Goal: Transaction & Acquisition: Download file/media

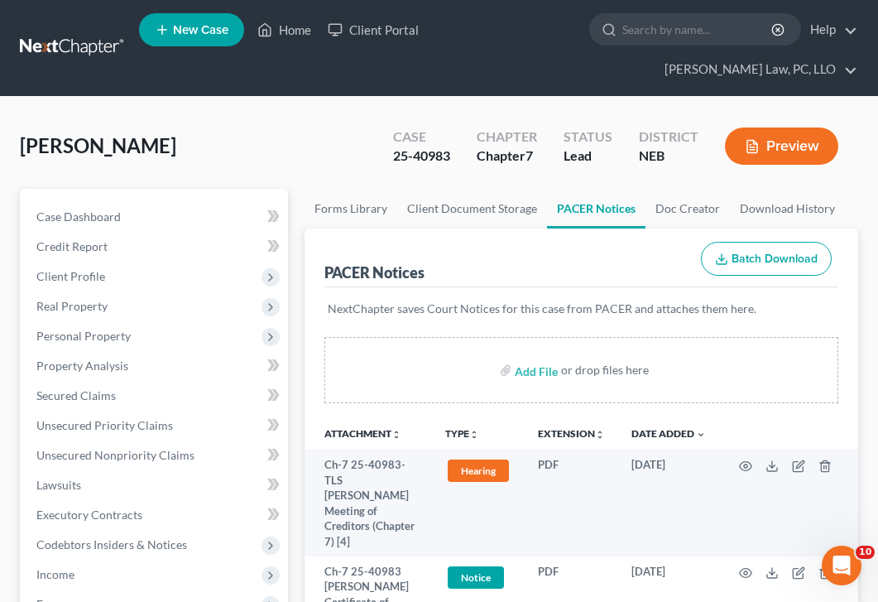
click at [71, 33] on link at bounding box center [73, 48] width 106 height 30
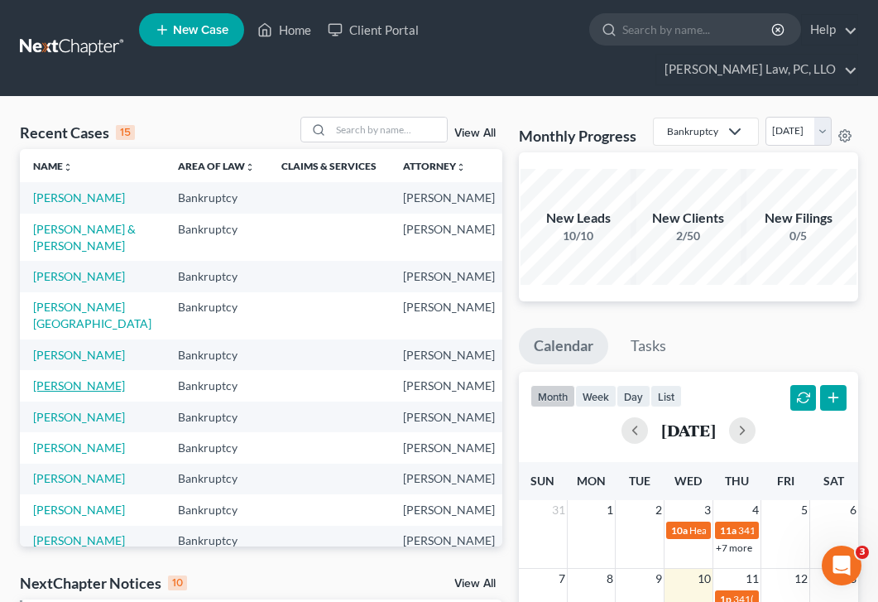
click at [63, 392] on link "[PERSON_NAME]" at bounding box center [79, 385] width 92 height 14
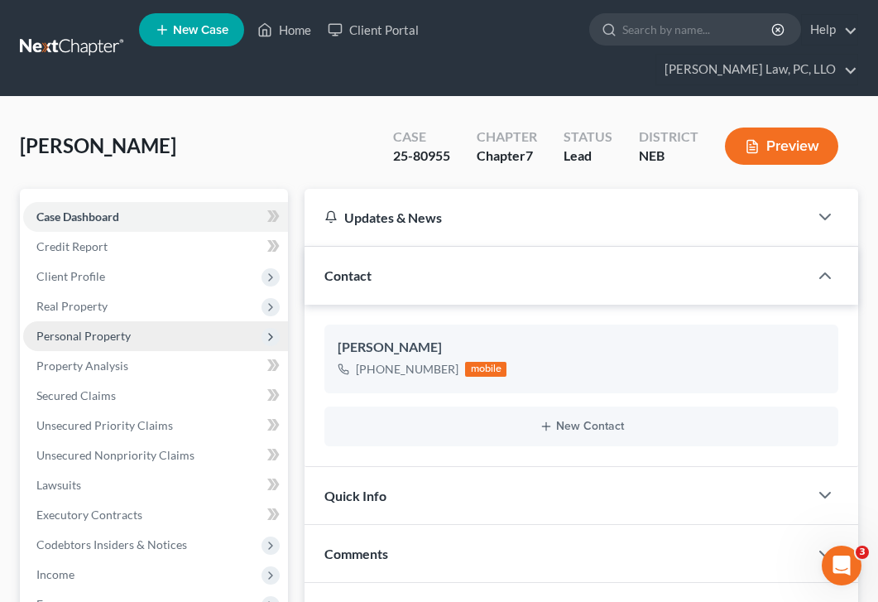
click at [190, 321] on span "Personal Property" at bounding box center [155, 336] width 265 height 30
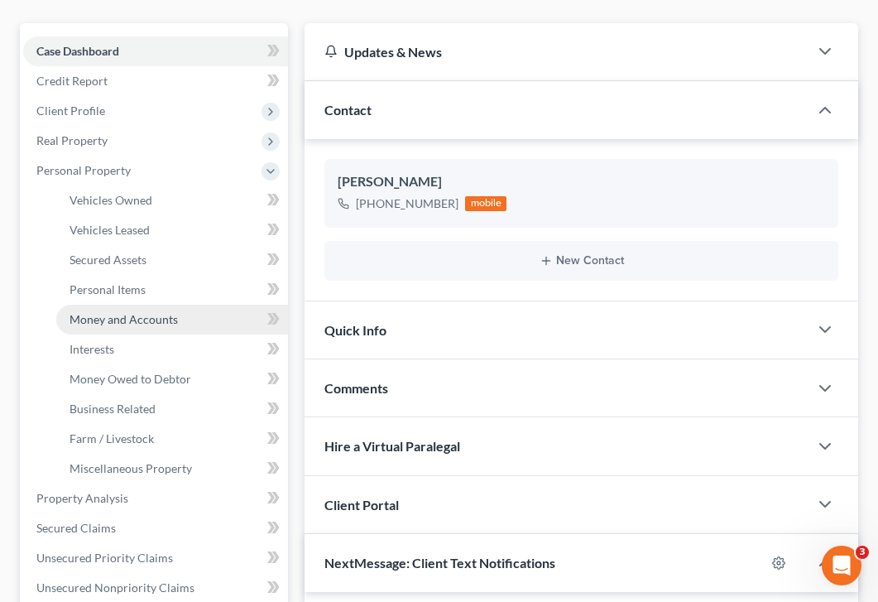
click at [173, 312] on span "Money and Accounts" at bounding box center [124, 319] width 108 height 14
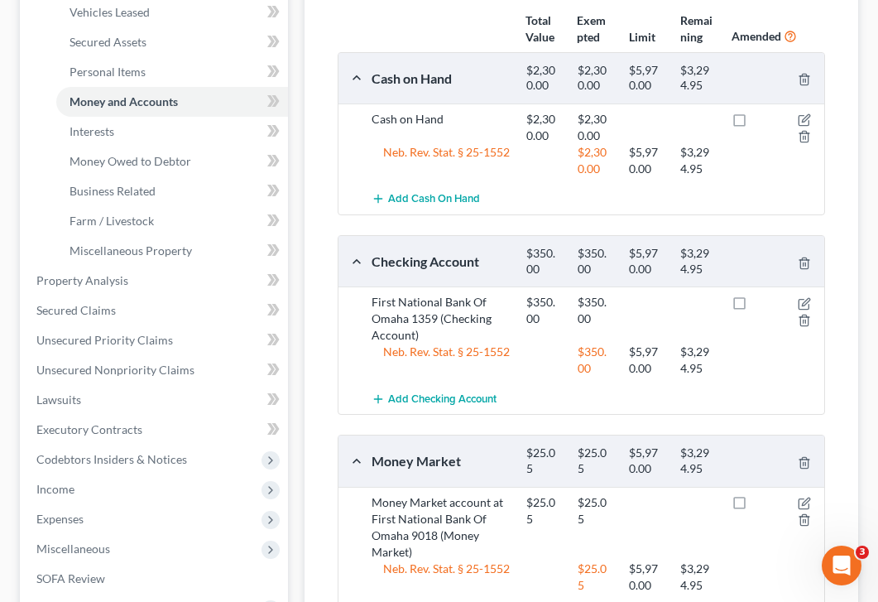
scroll to position [411, 0]
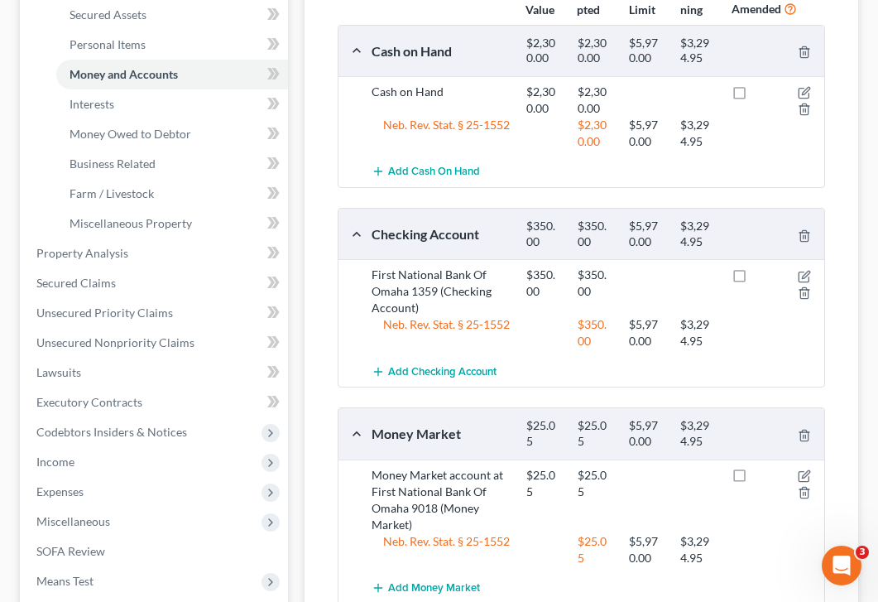
click at [329, 555] on div "Total Value Exempted Limit Remaining Amended Cash on Hand $2,300.00 $2,300.00 $…" at bounding box center [582, 308] width 514 height 671
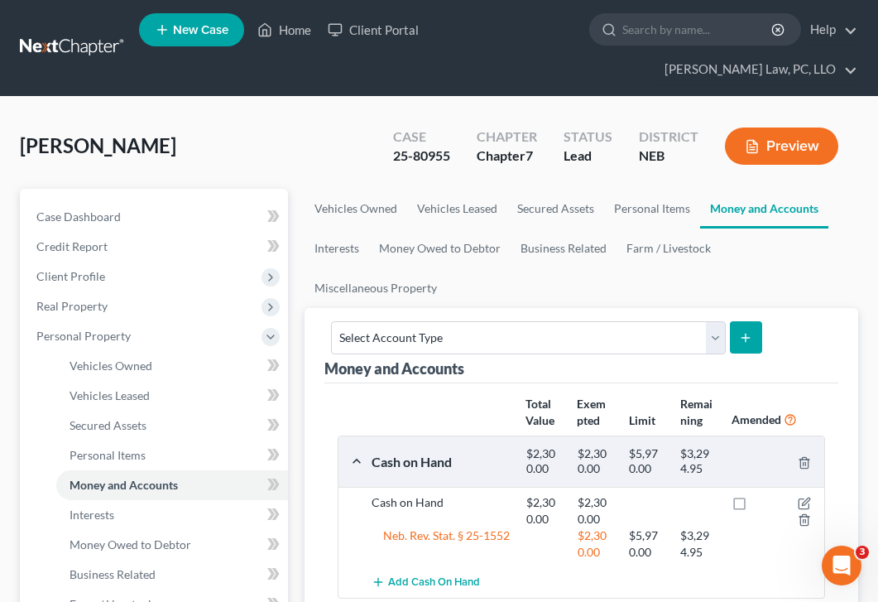
drag, startPoint x: 69, startPoint y: 23, endPoint x: 81, endPoint y: 26, distance: 12.7
click at [69, 33] on link at bounding box center [73, 48] width 106 height 30
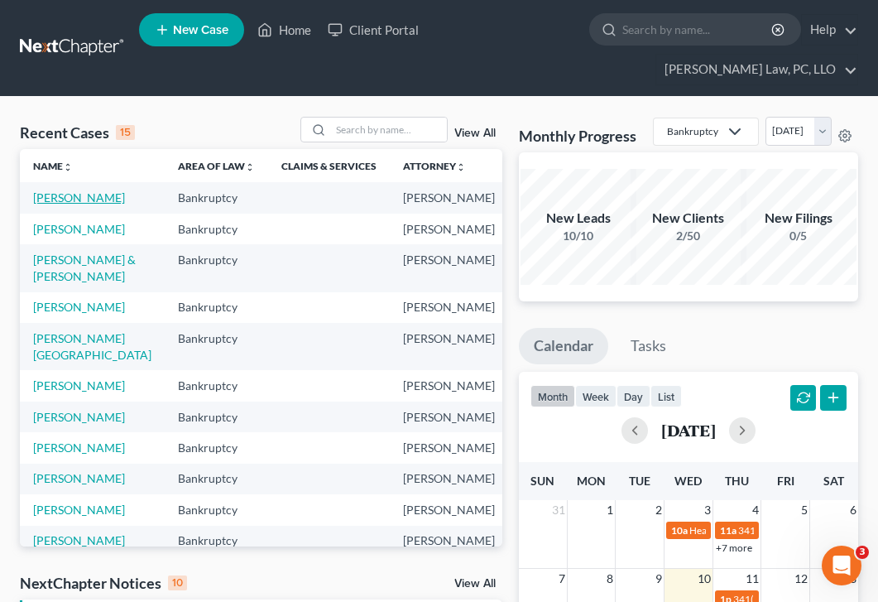
click at [55, 190] on link "Callahan, Jerry" at bounding box center [79, 197] width 92 height 14
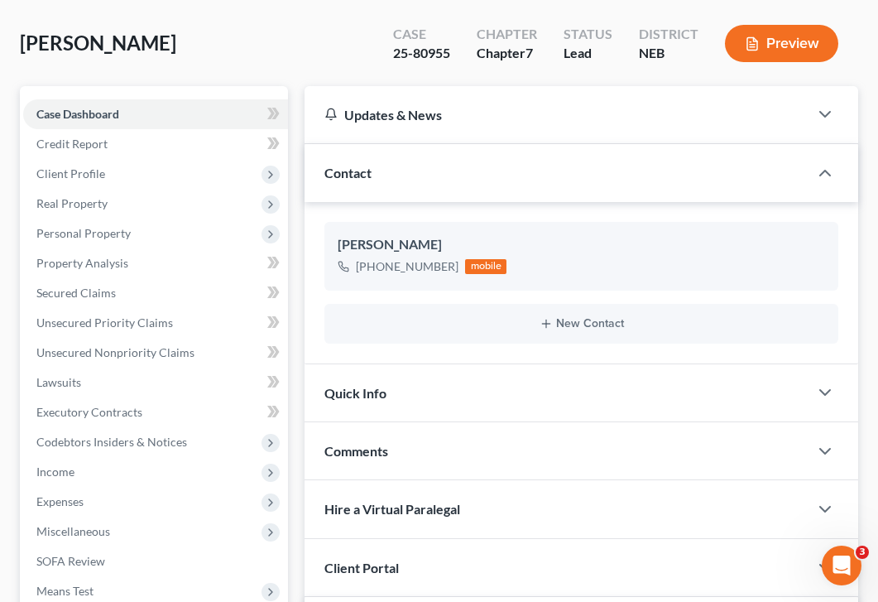
scroll to position [248, 0]
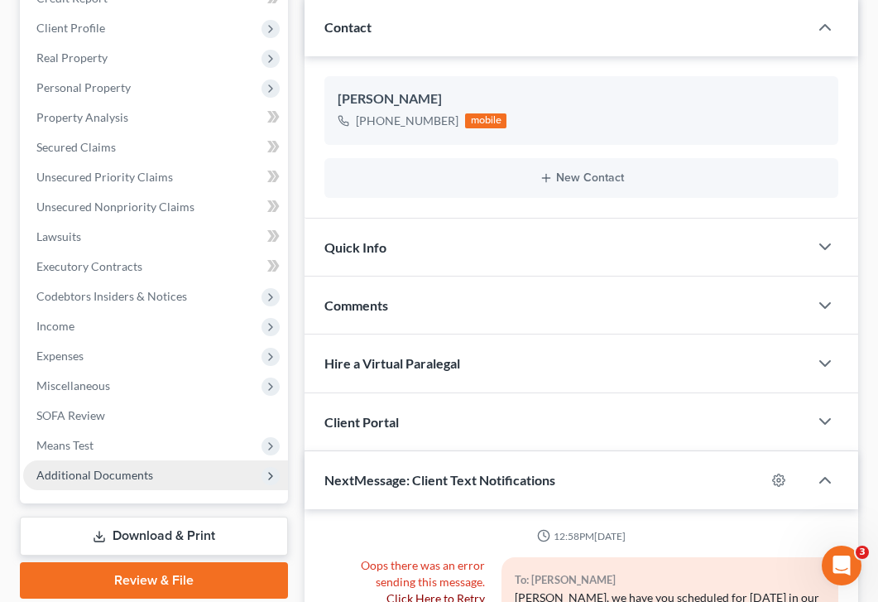
click at [216, 460] on span "Additional Documents" at bounding box center [155, 475] width 265 height 30
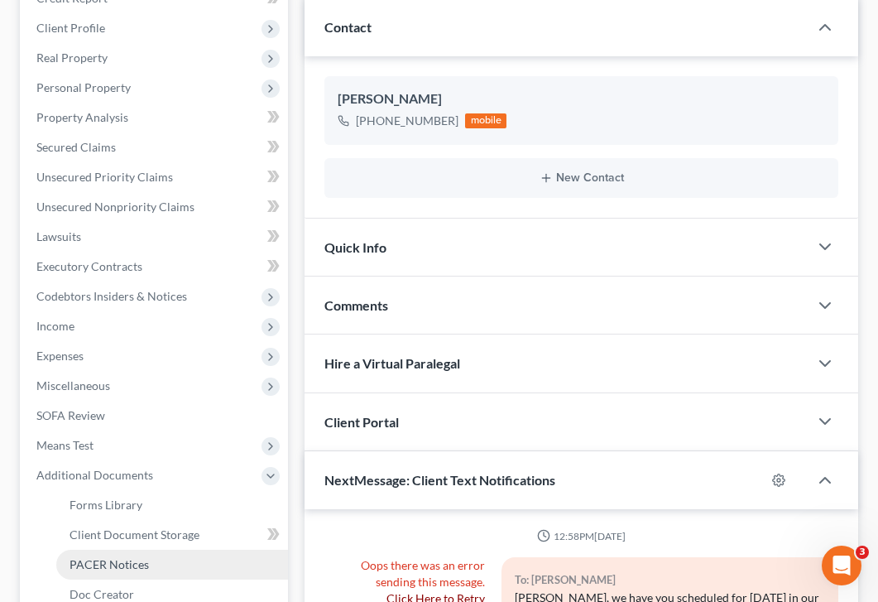
click at [166, 550] on link "PACER Notices" at bounding box center [172, 565] width 232 height 30
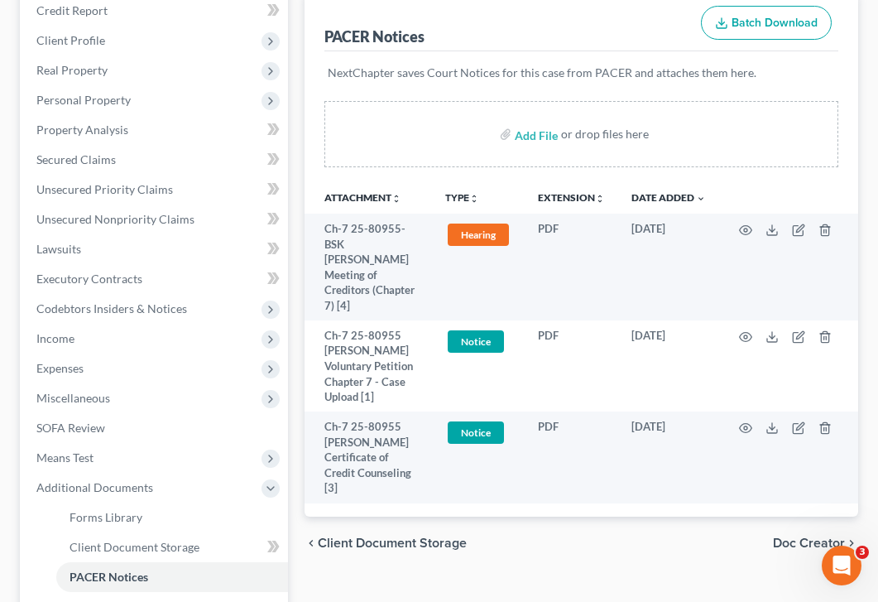
scroll to position [166, 0]
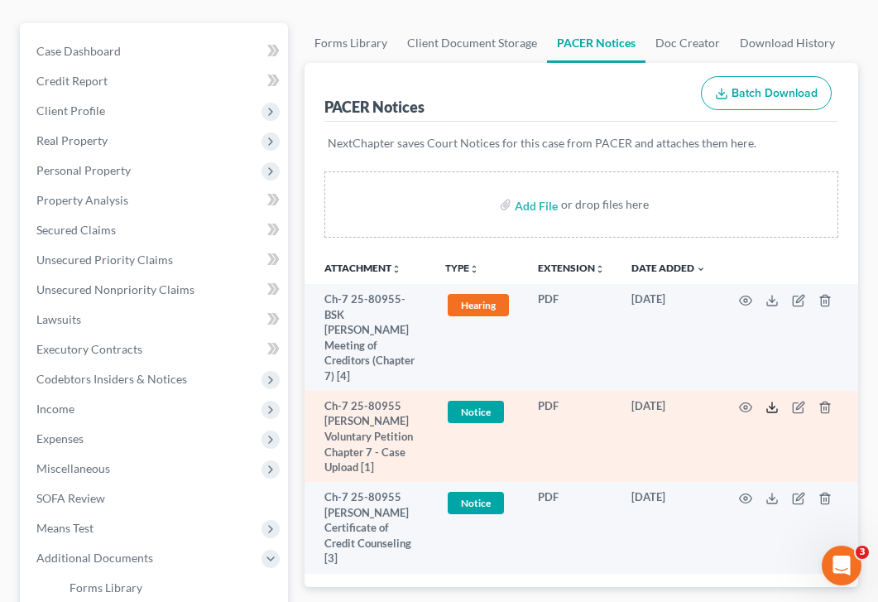
click at [775, 401] on icon at bounding box center [772, 407] width 13 height 13
